Goal: Information Seeking & Learning: Learn about a topic

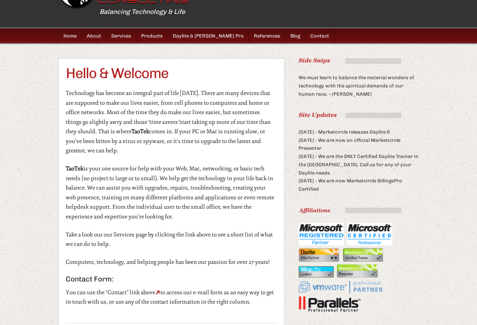
scroll to position [36, 0]
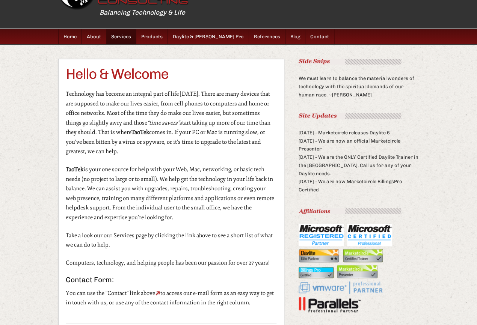
click at [123, 36] on link "Services" at bounding box center [121, 36] width 30 height 15
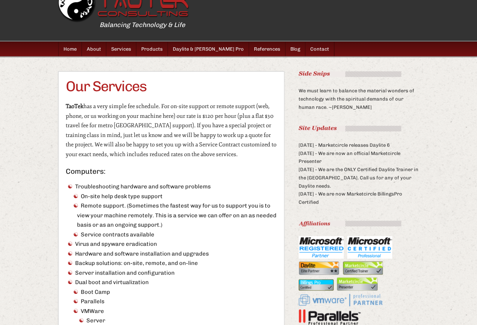
scroll to position [24, 0]
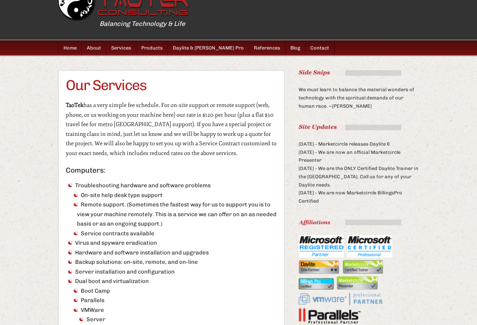
click at [131, 197] on li "On-site help desk type support" at bounding box center [173, 196] width 205 height 10
click at [116, 242] on li "Virus and spyware eradication" at bounding box center [171, 243] width 210 height 10
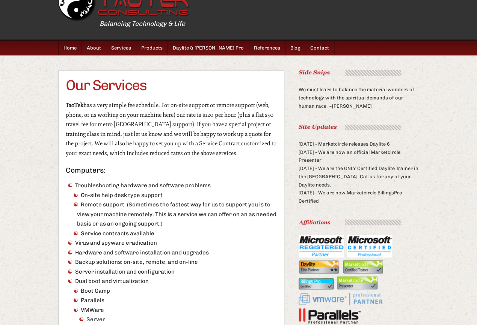
click at [116, 242] on li "Virus and spyware eradication" at bounding box center [171, 243] width 210 height 10
click at [125, 254] on li "Hardware and software installation and upgrades" at bounding box center [171, 253] width 210 height 10
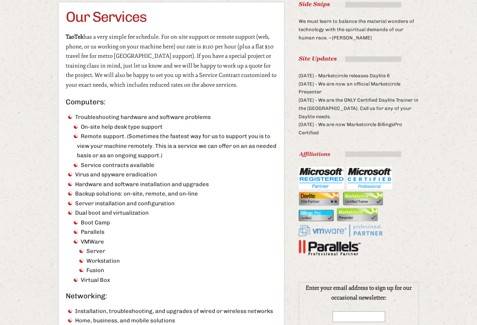
scroll to position [105, 0]
